Goal: Transaction & Acquisition: Download file/media

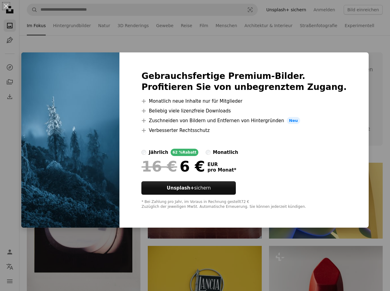
scroll to position [1805, 0]
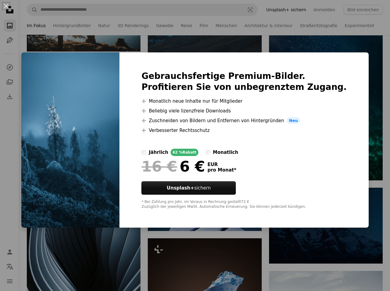
click at [222, 41] on div "An X shape Gebrauchsfertige Premium-Bilder. Profitieren Sie von unbegrenztem Zu…" at bounding box center [195, 145] width 390 height 291
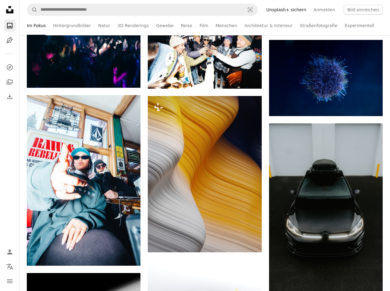
scroll to position [3765, 0]
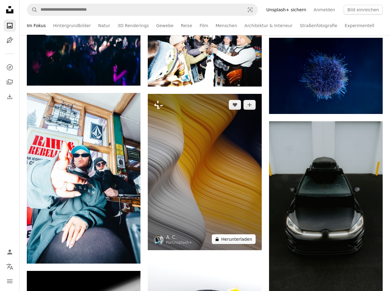
click at [243, 237] on button "A lock Herunterladen" at bounding box center [234, 240] width 44 height 10
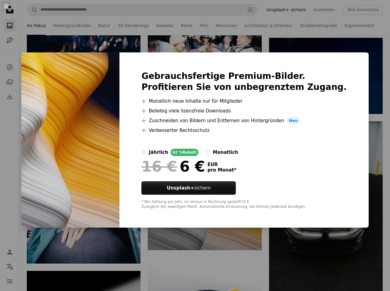
click at [240, 237] on div "An X shape Gebrauchsfertige Premium-Bilder. Profitieren Sie von unbegrenztem Zu…" at bounding box center [195, 145] width 390 height 291
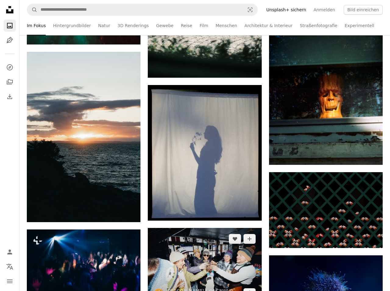
scroll to position [3610, 0]
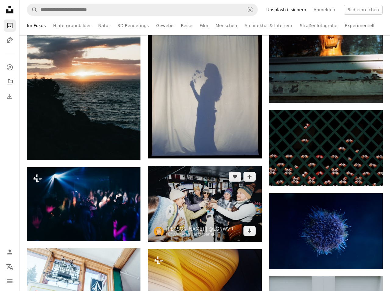
click at [160, 183] on img at bounding box center [205, 204] width 114 height 76
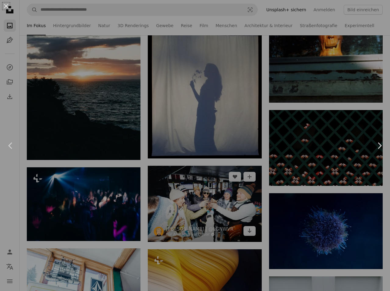
click at [160, 183] on div "An X shape Chevron left Chevron right" at bounding box center [195, 145] width 390 height 291
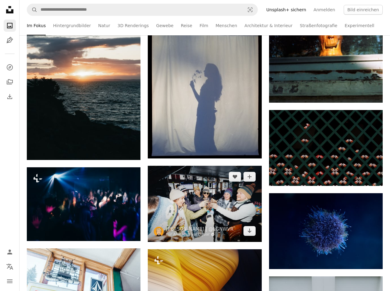
click at [165, 188] on img at bounding box center [205, 204] width 114 height 76
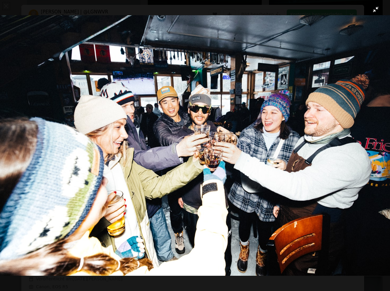
click at [380, 9] on button "Dieses Bild herauszoomen" at bounding box center [195, 146] width 391 height 292
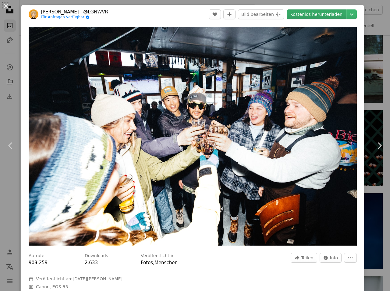
click at [310, 15] on link "Kostenlos herunterladen" at bounding box center [316, 14] width 59 height 10
